Goal: Use online tool/utility: Utilize a website feature to perform a specific function

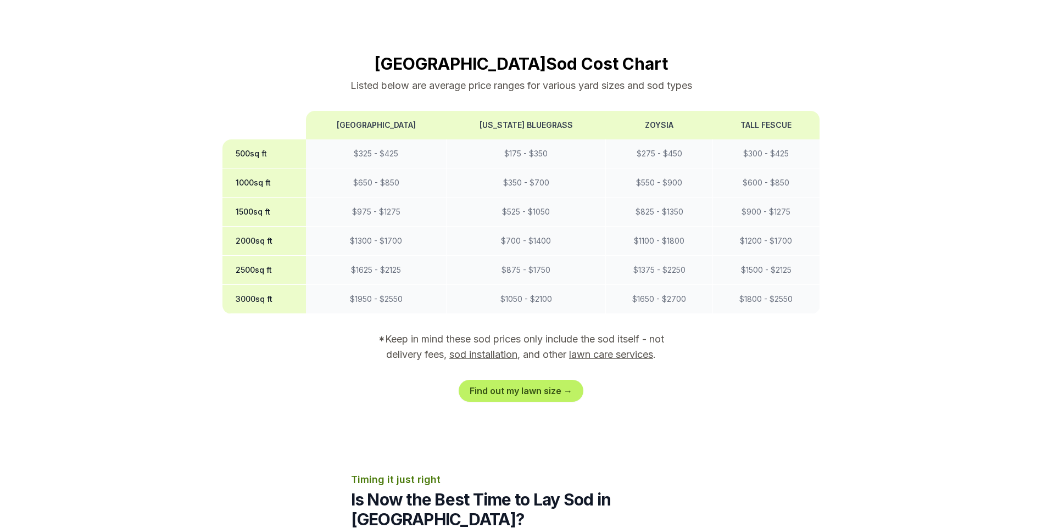
scroll to position [1098, 0]
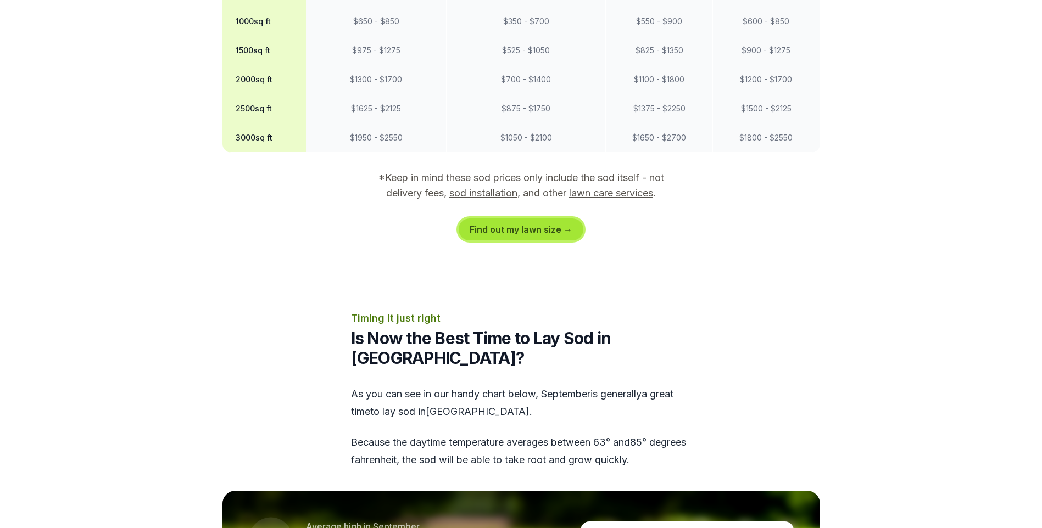
click at [527, 219] on link "Find out my lawn size →" at bounding box center [521, 230] width 125 height 22
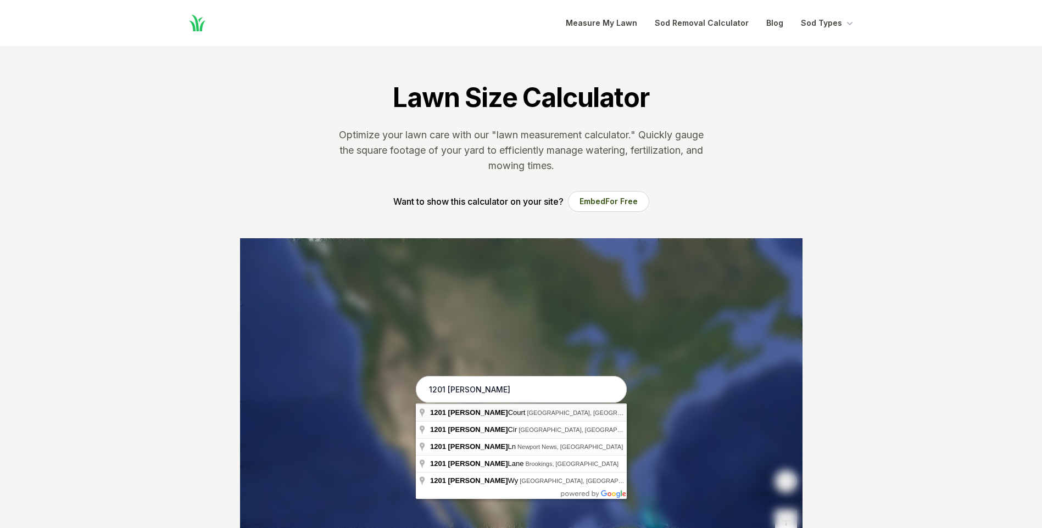
type input "1201 Collis Court, Newcastle, OK"
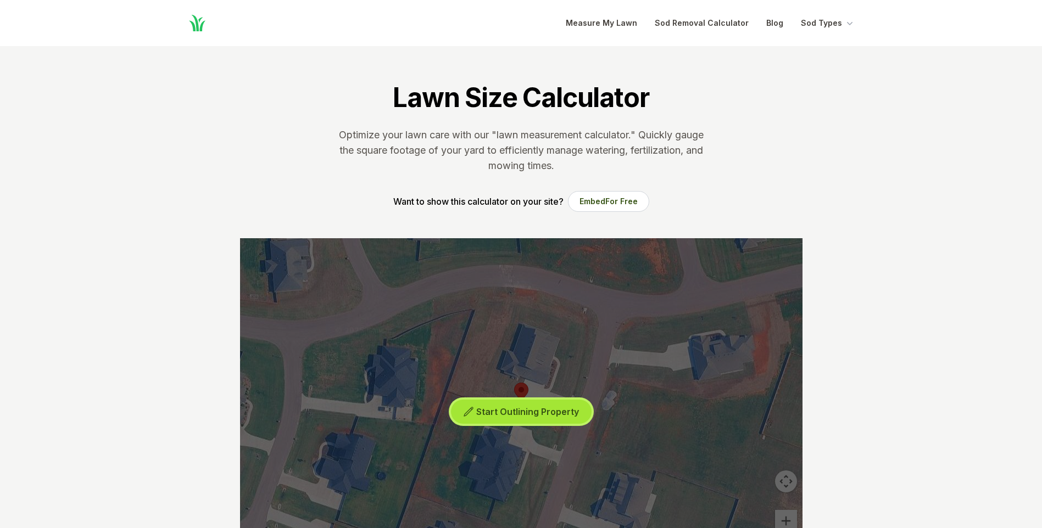
click at [514, 410] on span "Start Outlining Property" at bounding box center [527, 411] width 103 height 11
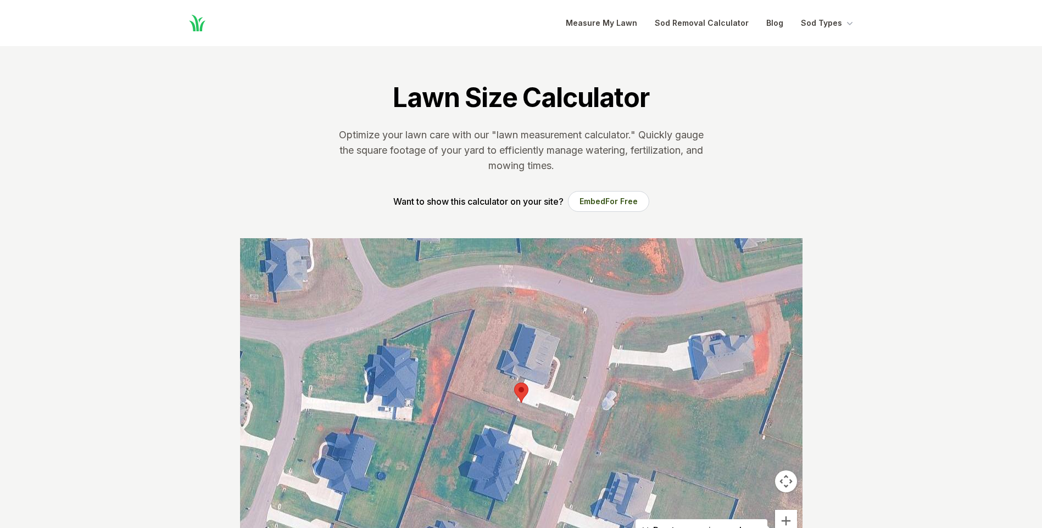
click at [484, 319] on div at bounding box center [521, 403] width 562 height 330
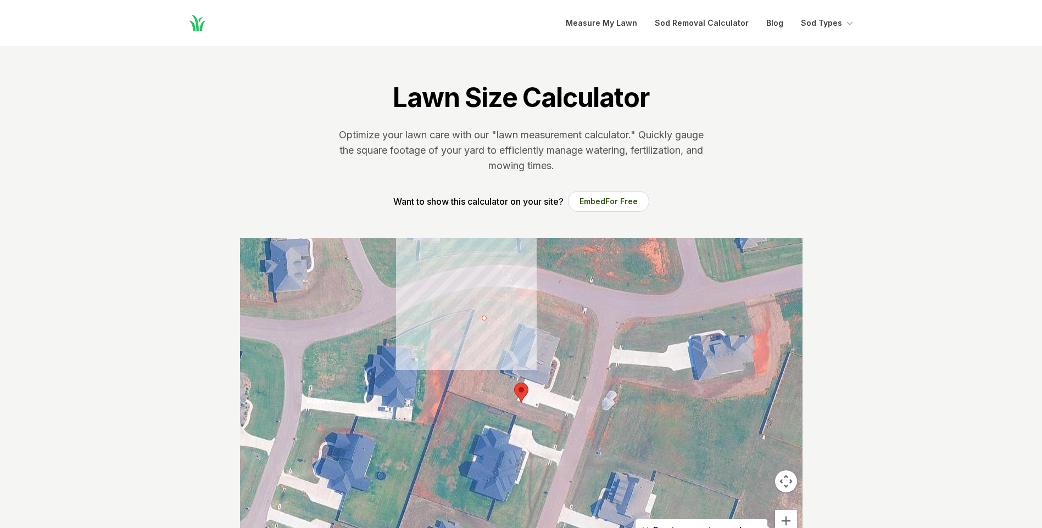
click at [510, 326] on div at bounding box center [521, 403] width 562 height 330
click at [505, 336] on div at bounding box center [521, 403] width 562 height 330
click at [484, 330] on div at bounding box center [521, 403] width 562 height 330
click at [479, 343] on div at bounding box center [521, 403] width 562 height 330
click at [501, 350] on div at bounding box center [521, 403] width 562 height 330
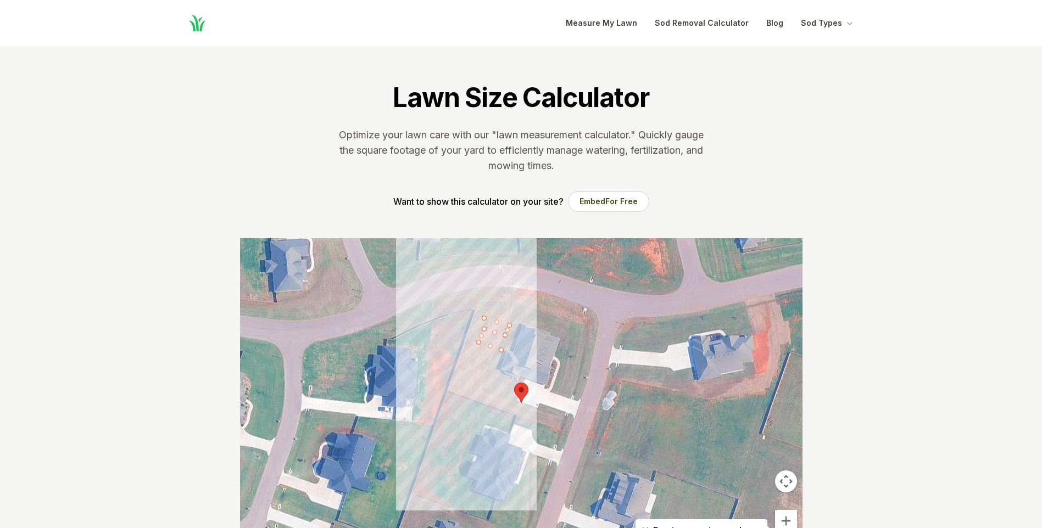
click at [496, 363] on div at bounding box center [521, 403] width 562 height 330
click at [466, 352] on div at bounding box center [521, 403] width 562 height 330
click at [483, 315] on div at bounding box center [521, 403] width 562 height 330
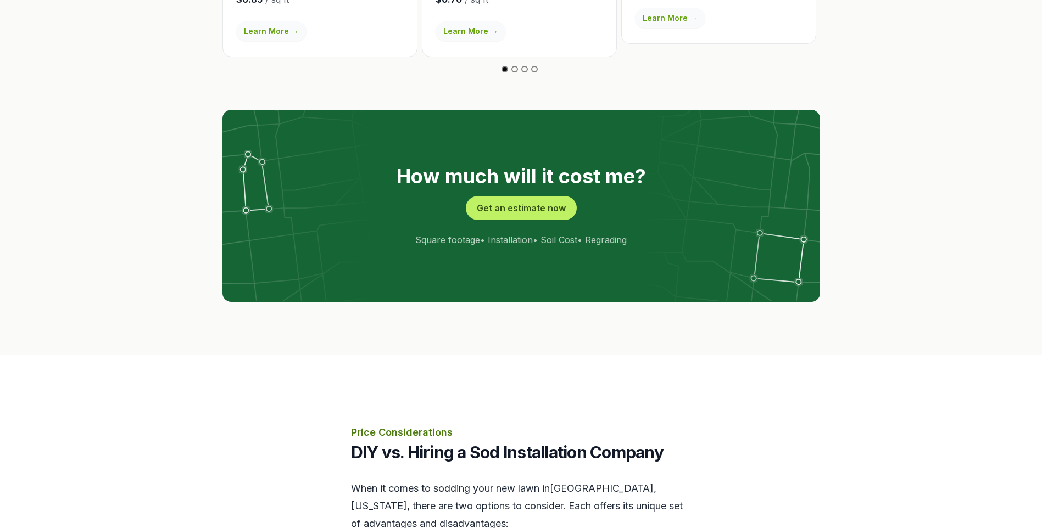
scroll to position [2142, 0]
